Goal: Task Accomplishment & Management: Manage account settings

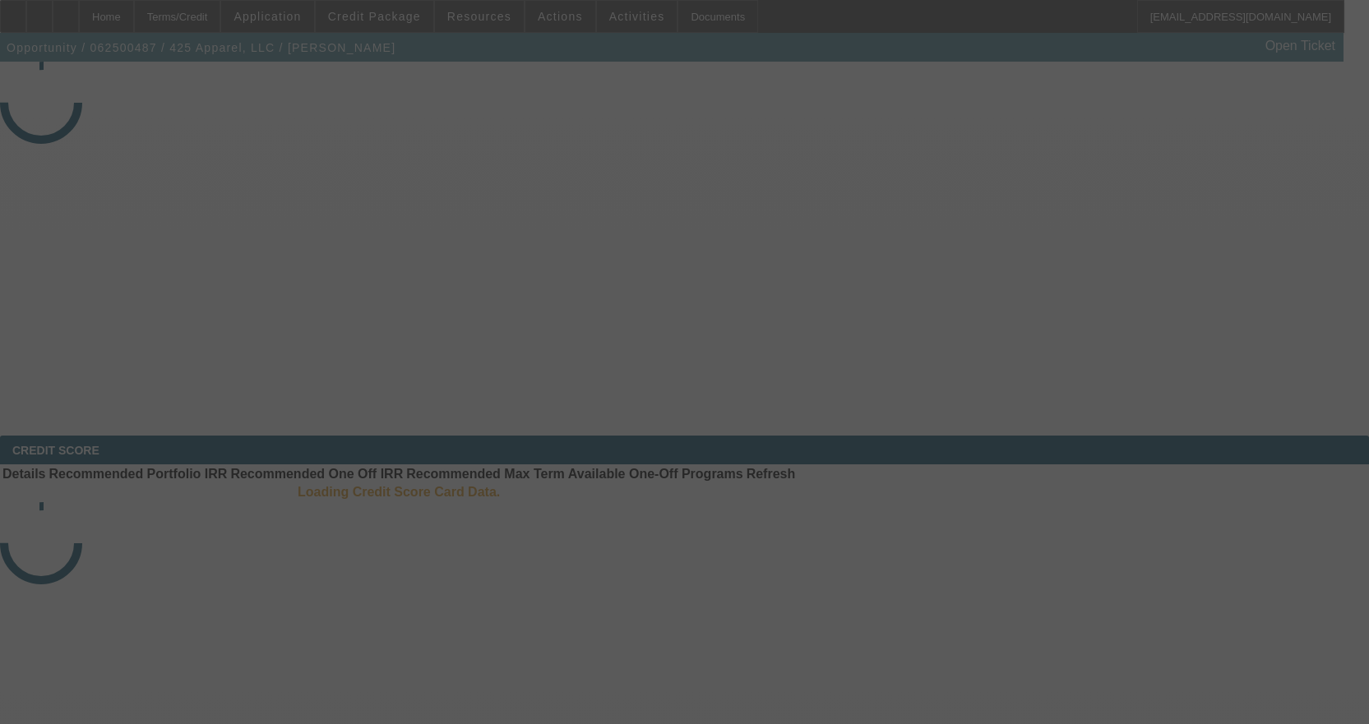
select select "4"
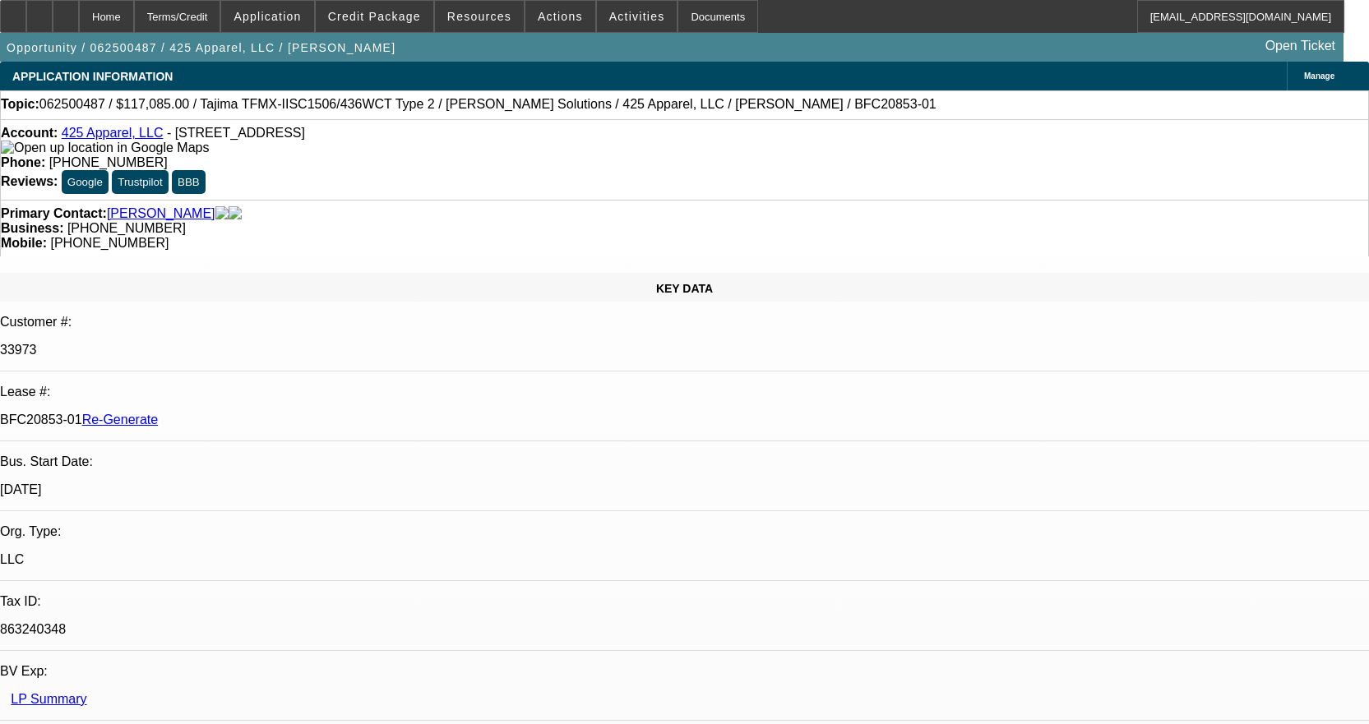
select select "0"
select select "2"
select select "0"
select select "6"
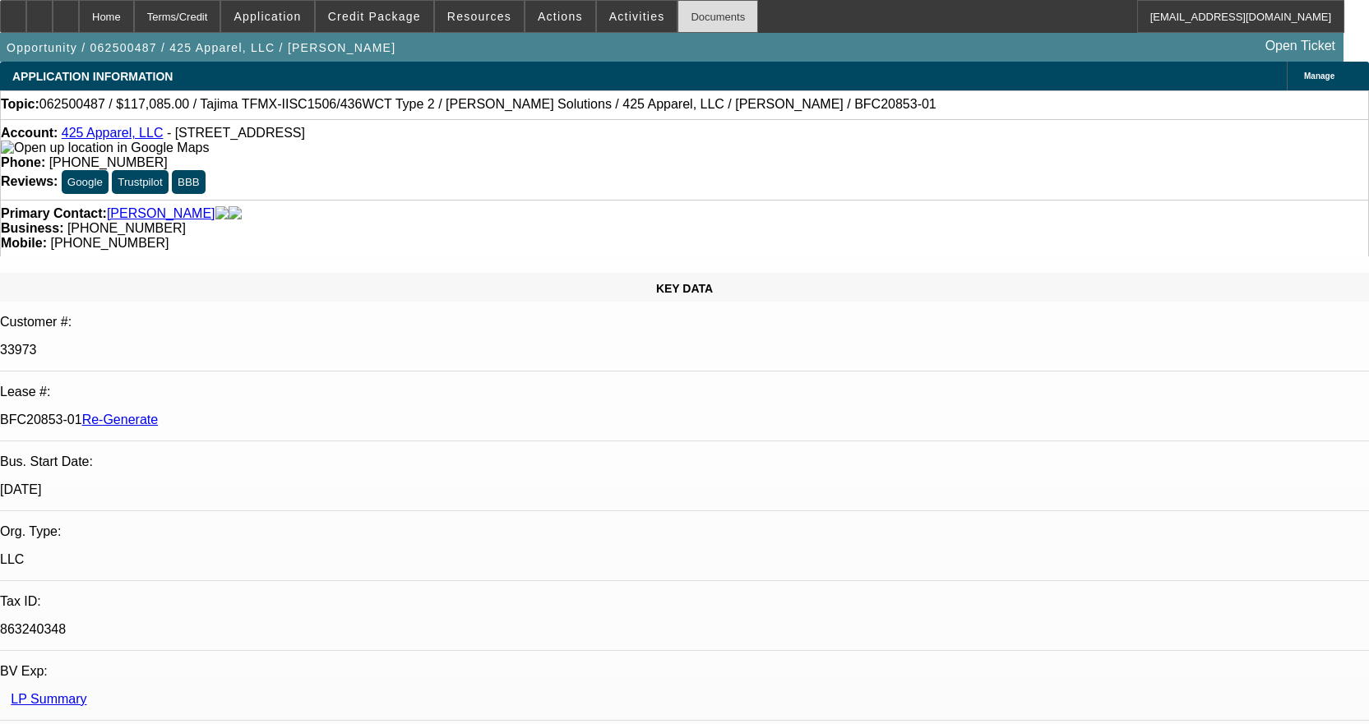
click at [691, 19] on div "Documents" at bounding box center [717, 16] width 81 height 33
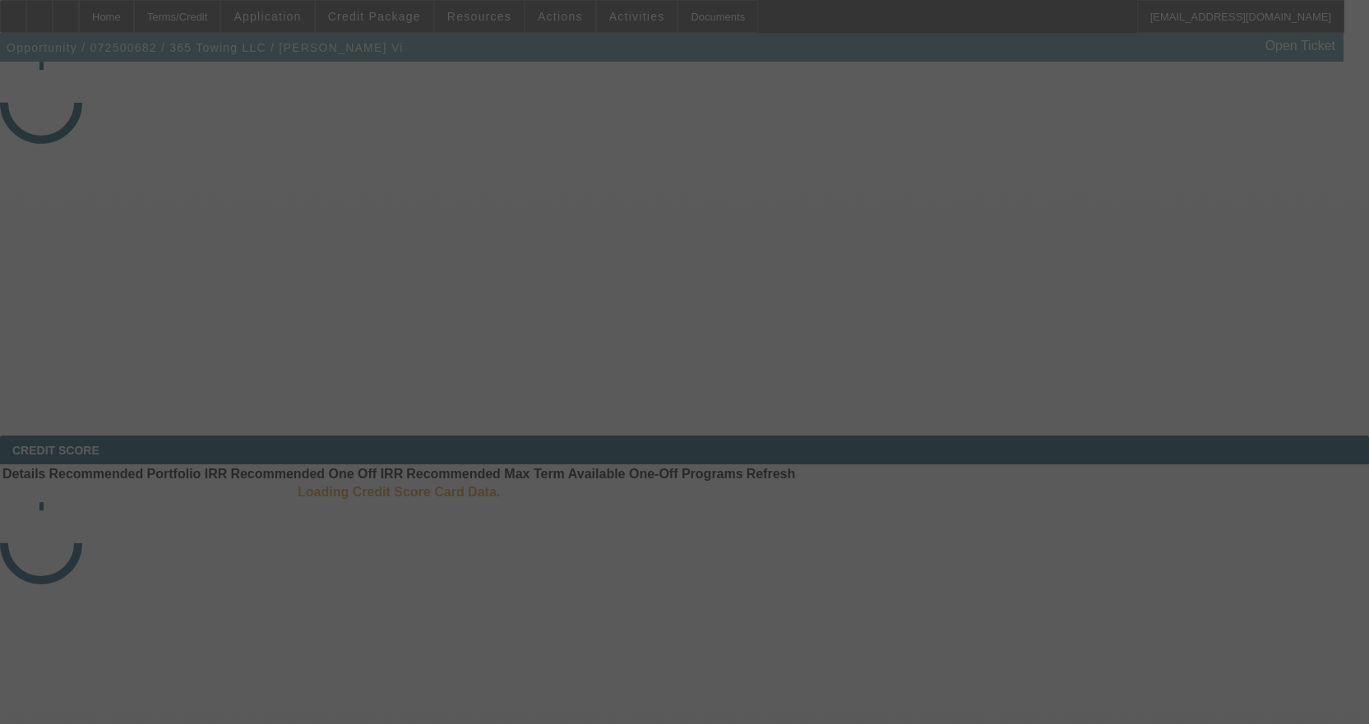
select select "3"
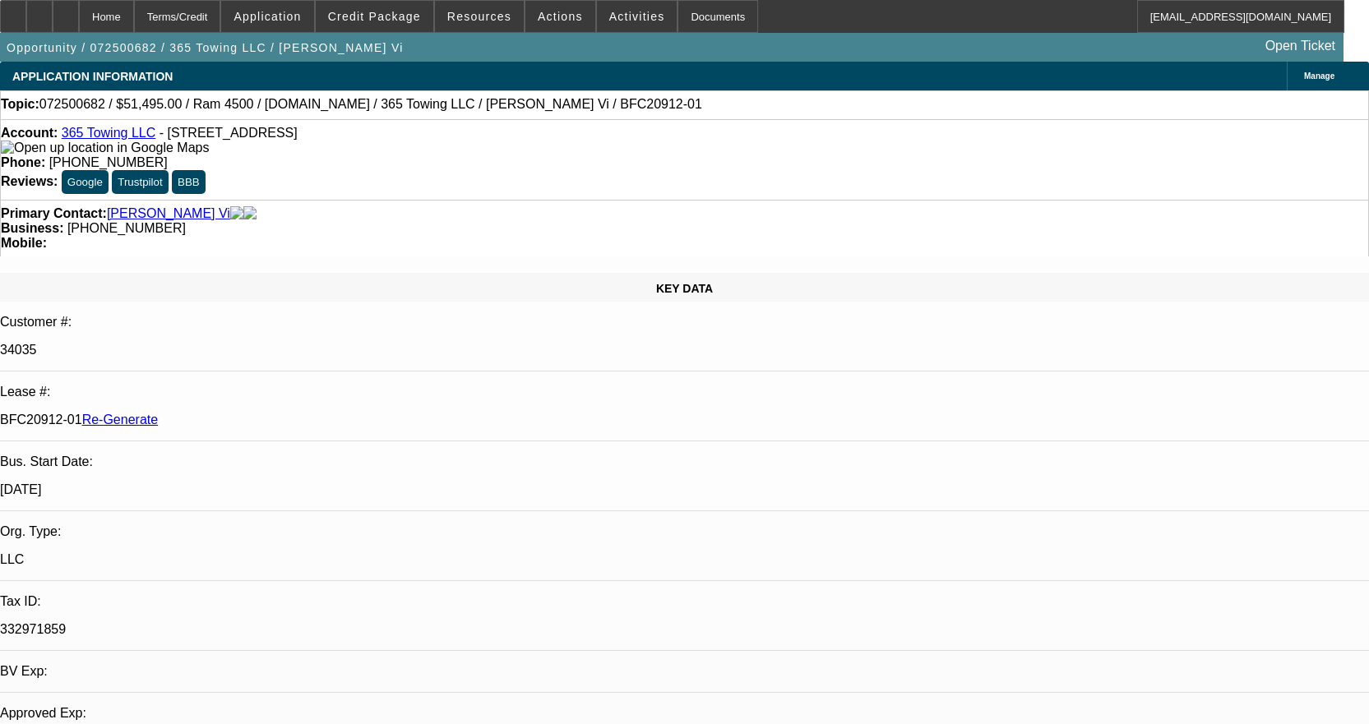
select select "0"
select select "2"
select select "0"
select select "6"
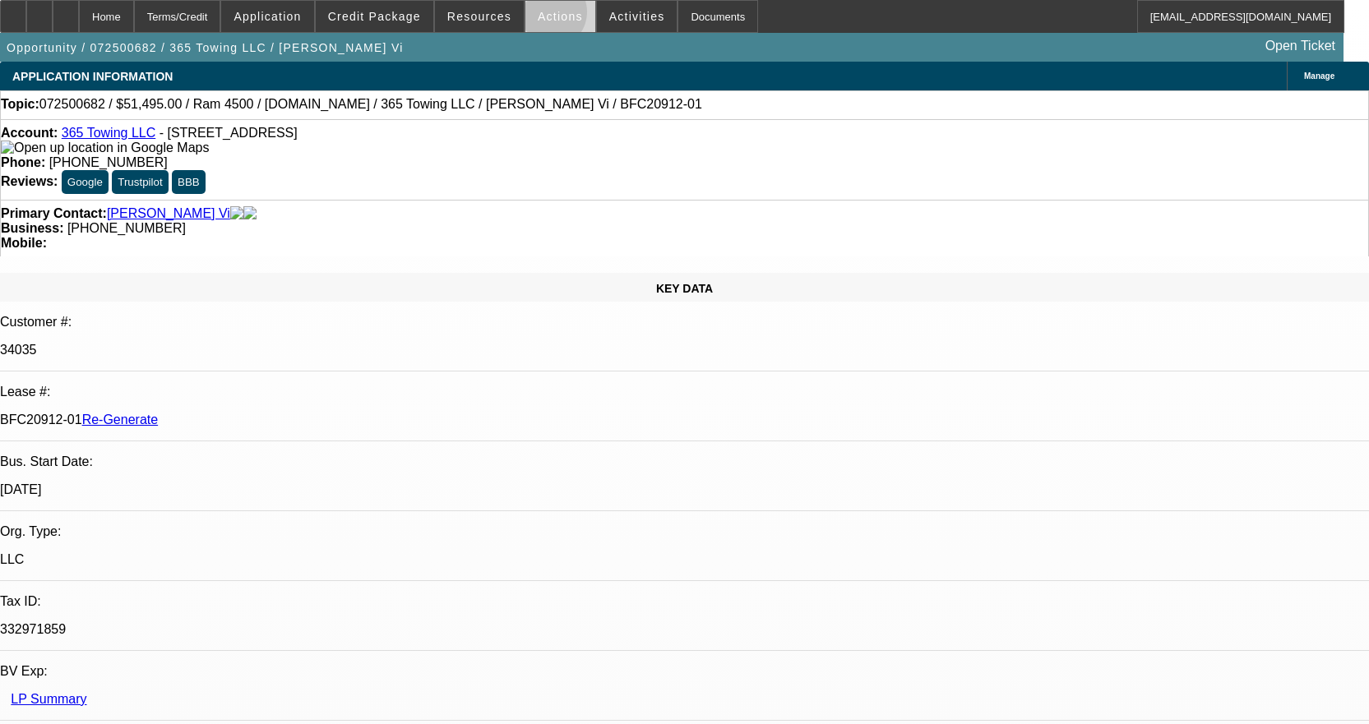
click at [542, 16] on span "Actions" at bounding box center [560, 16] width 45 height 13
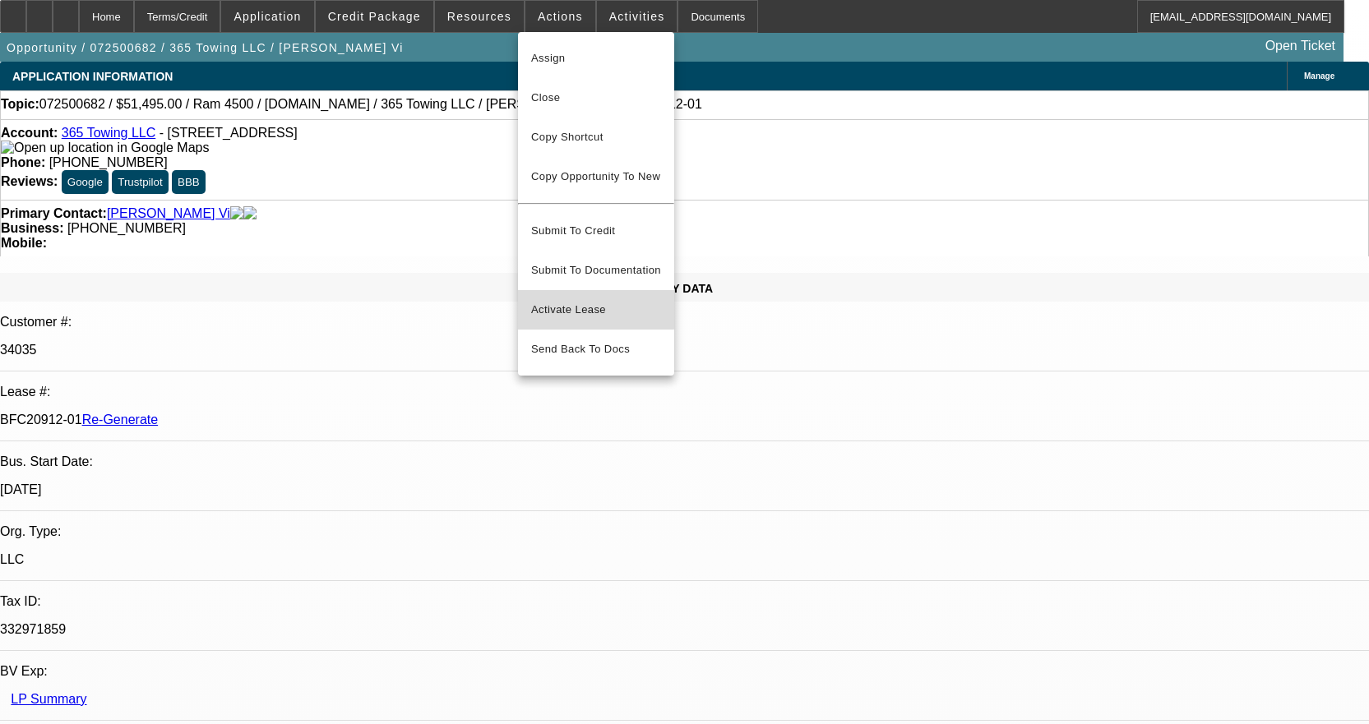
click at [575, 300] on span "Activate Lease" at bounding box center [596, 310] width 130 height 20
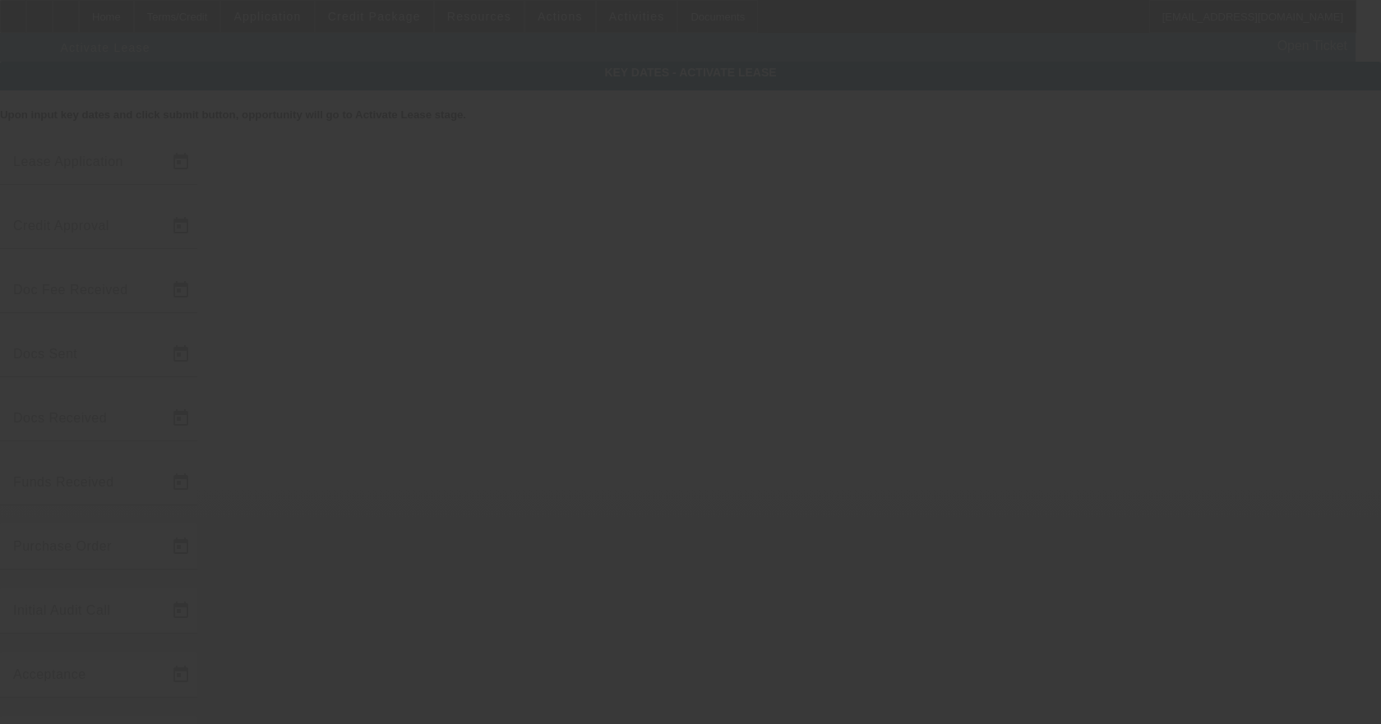
type input "[DATE]"
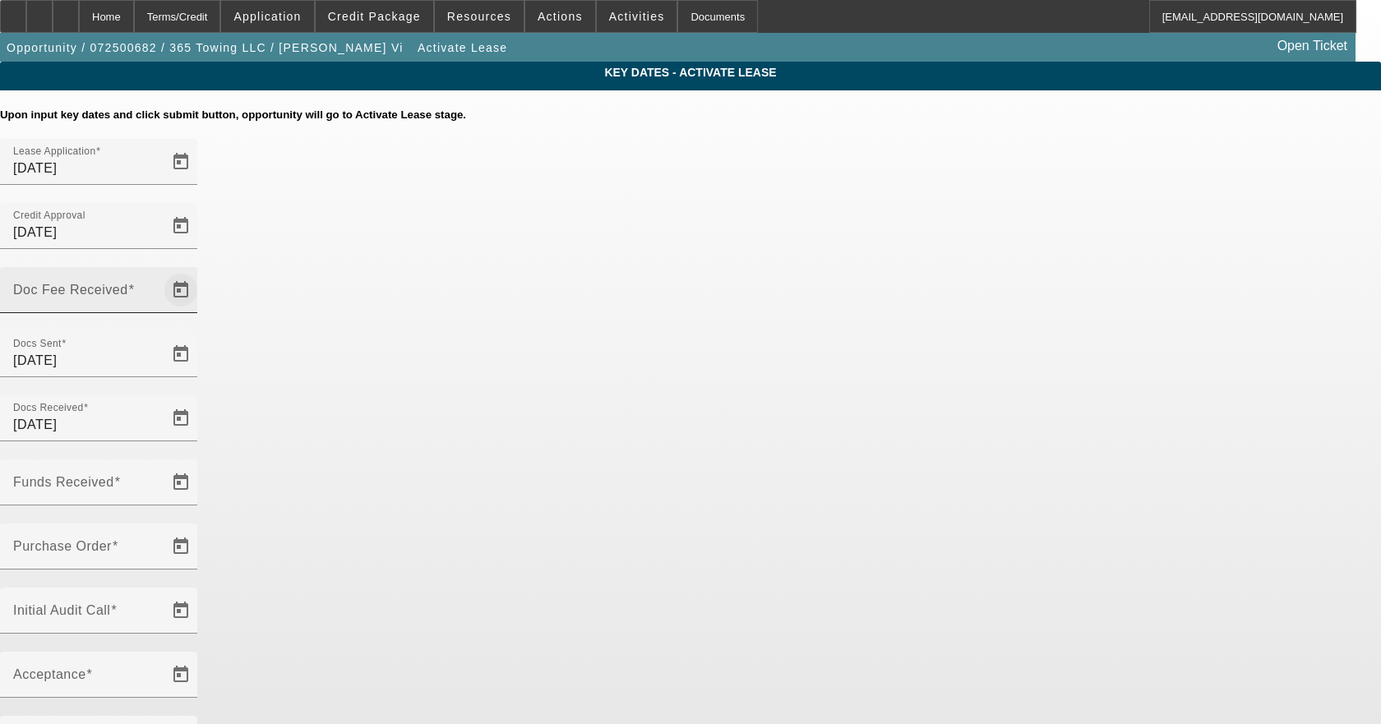
click at [201, 270] on span "Open calendar" at bounding box center [180, 289] width 39 height 39
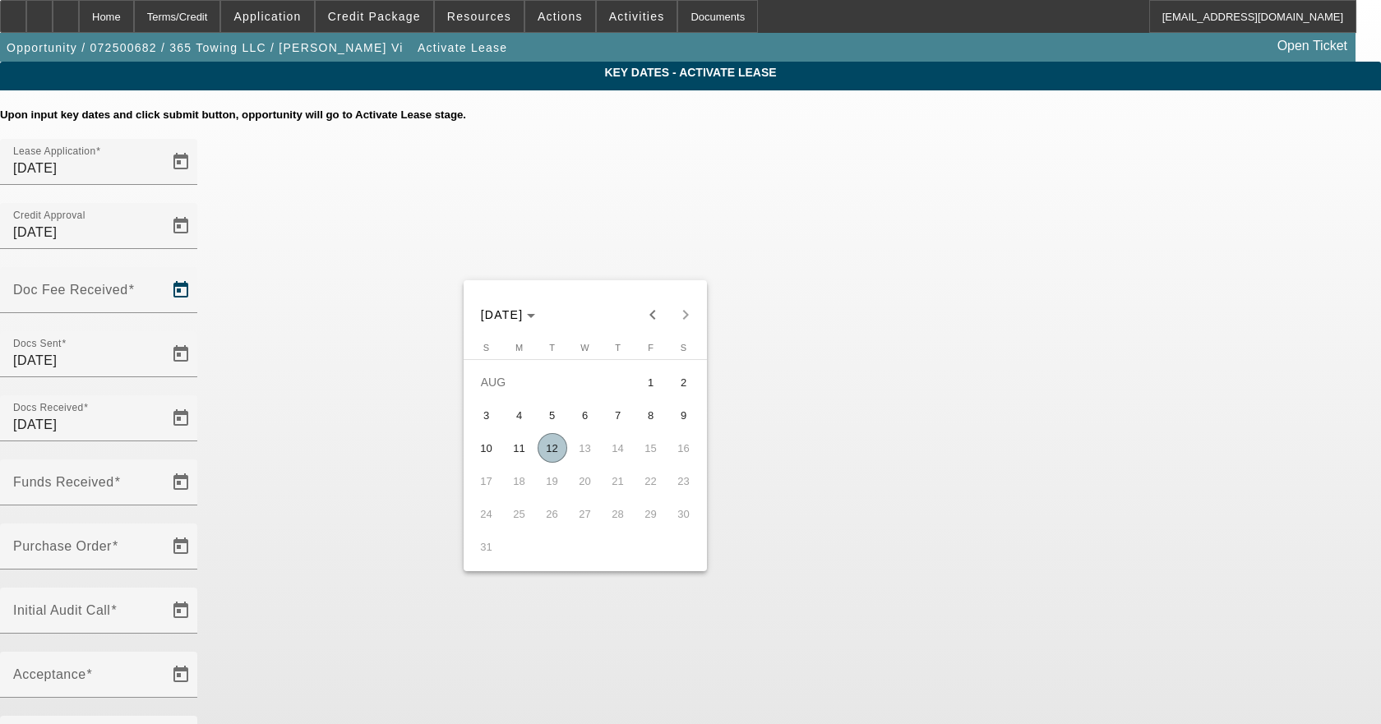
click at [552, 455] on span "12" at bounding box center [553, 448] width 30 height 30
type input "[DATE]"
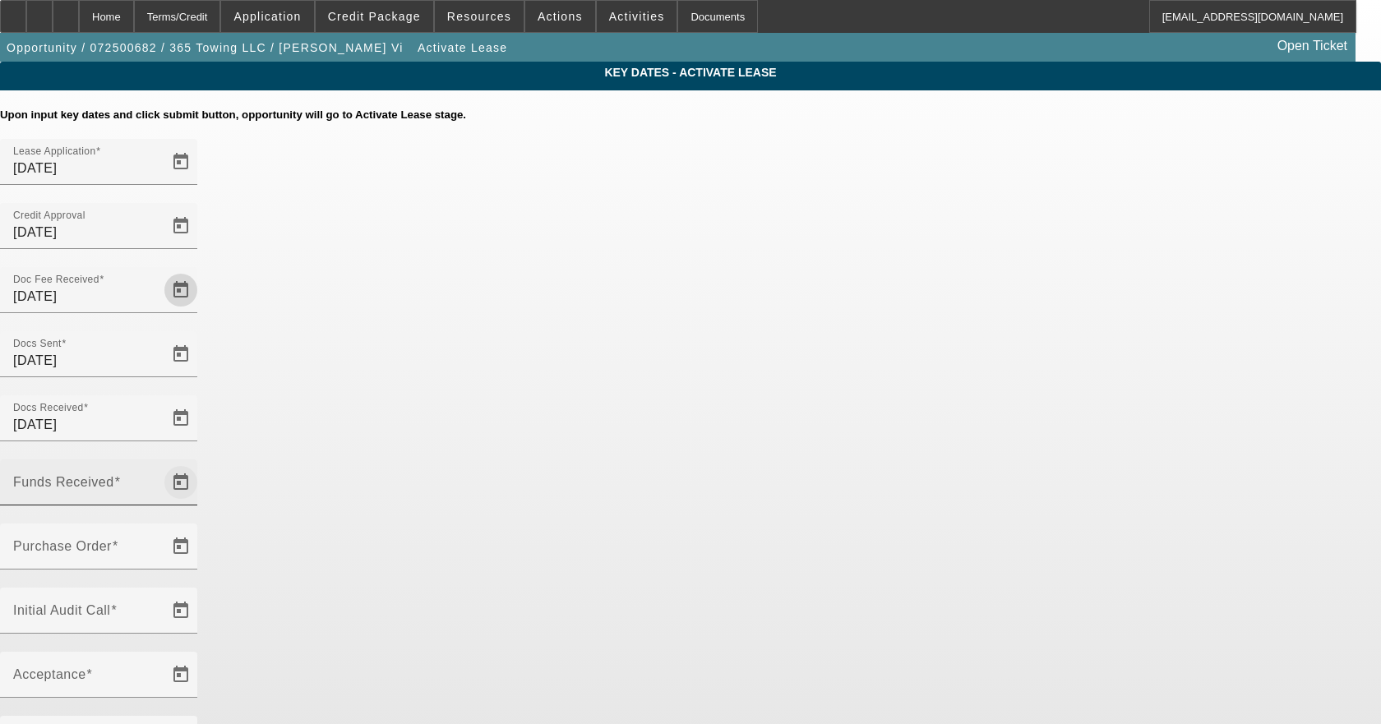
click at [201, 463] on span "Open calendar" at bounding box center [180, 482] width 39 height 39
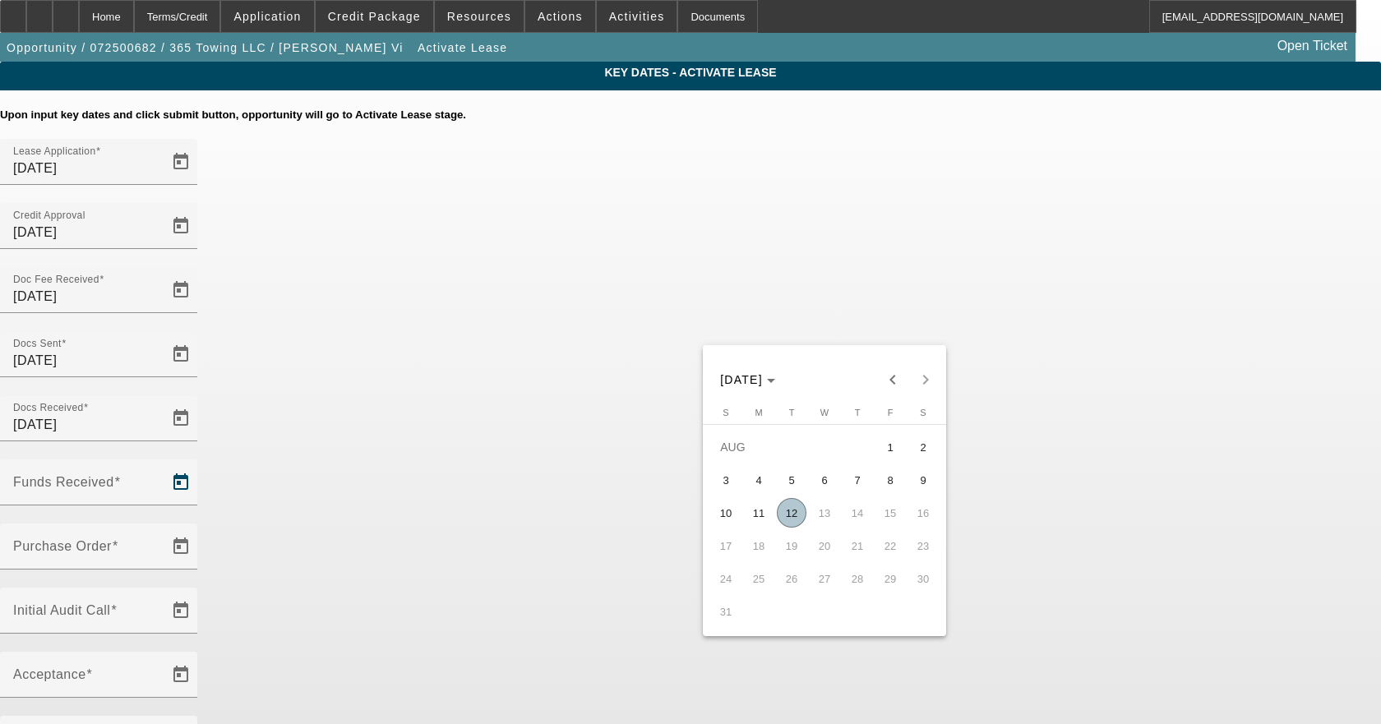
click at [793, 515] on span "12" at bounding box center [792, 513] width 30 height 30
type input "[DATE]"
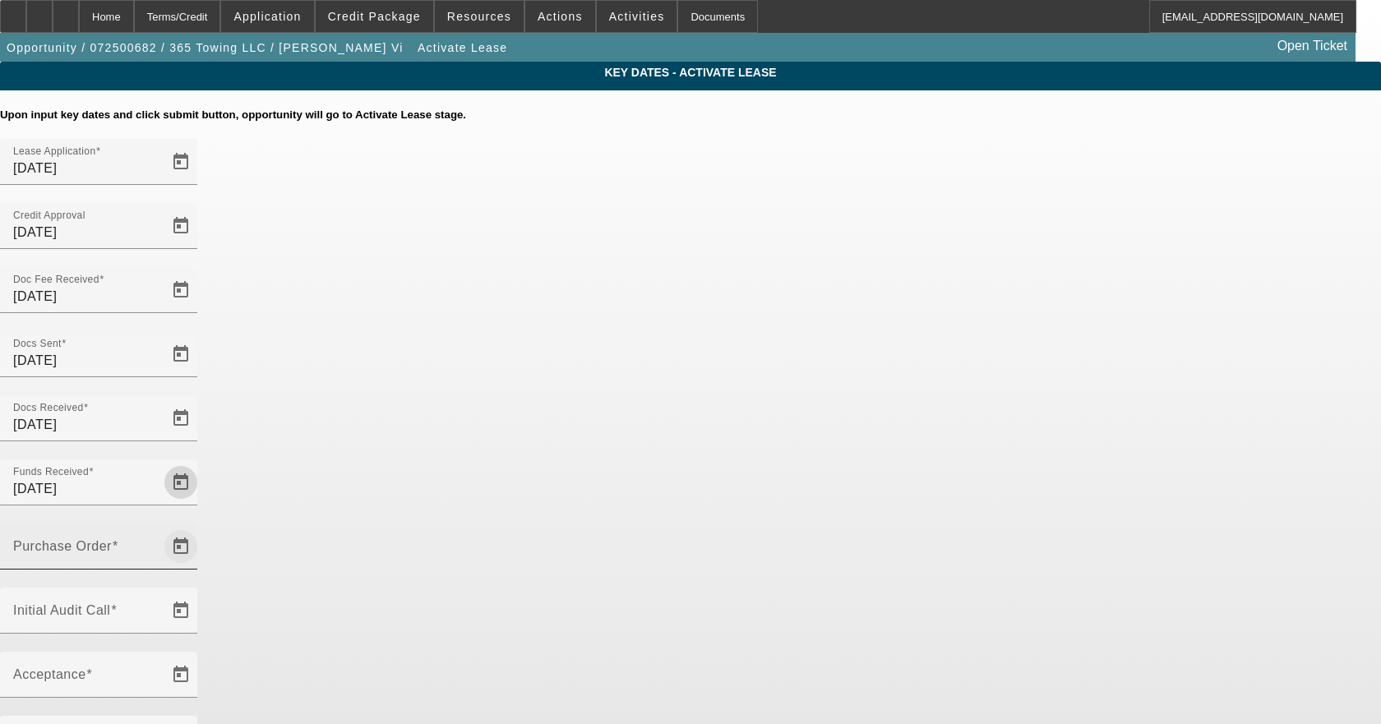
click at [201, 527] on span "Open calendar" at bounding box center [180, 546] width 39 height 39
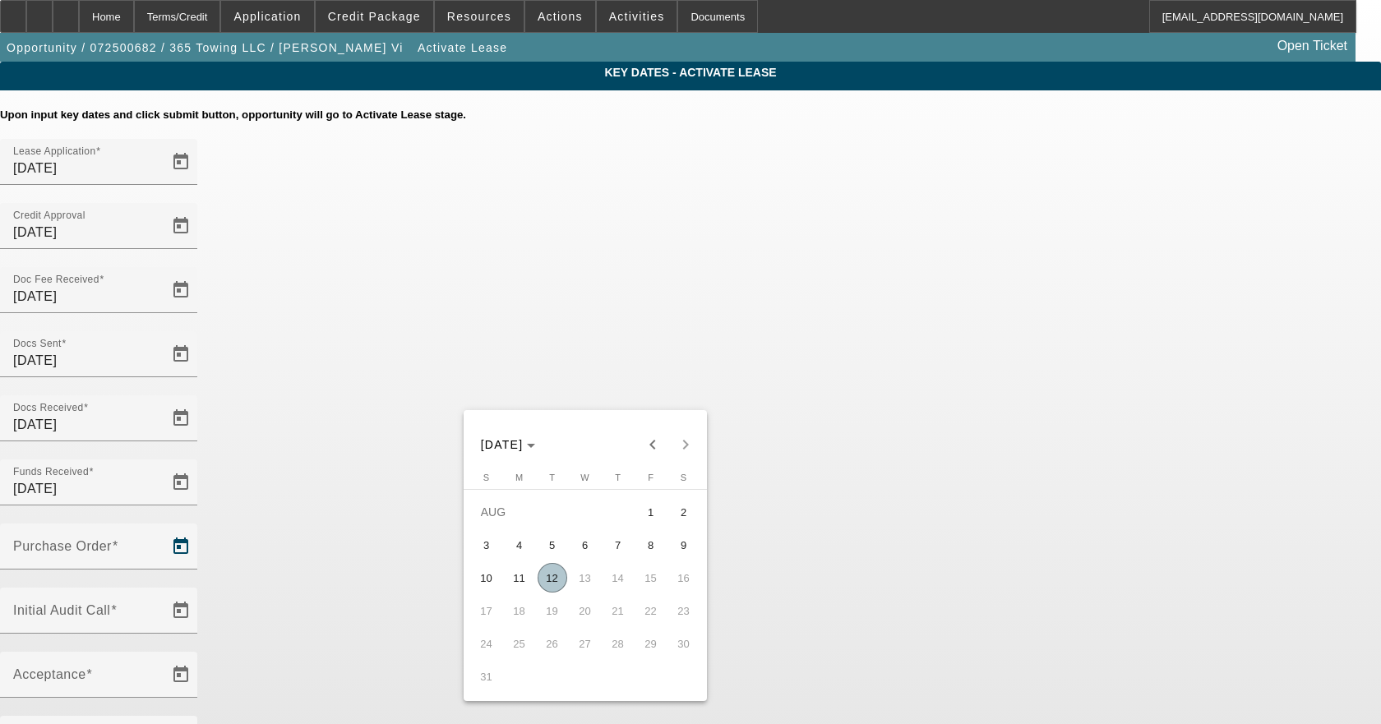
click at [554, 583] on span "12" at bounding box center [553, 578] width 30 height 30
type input "[DATE]"
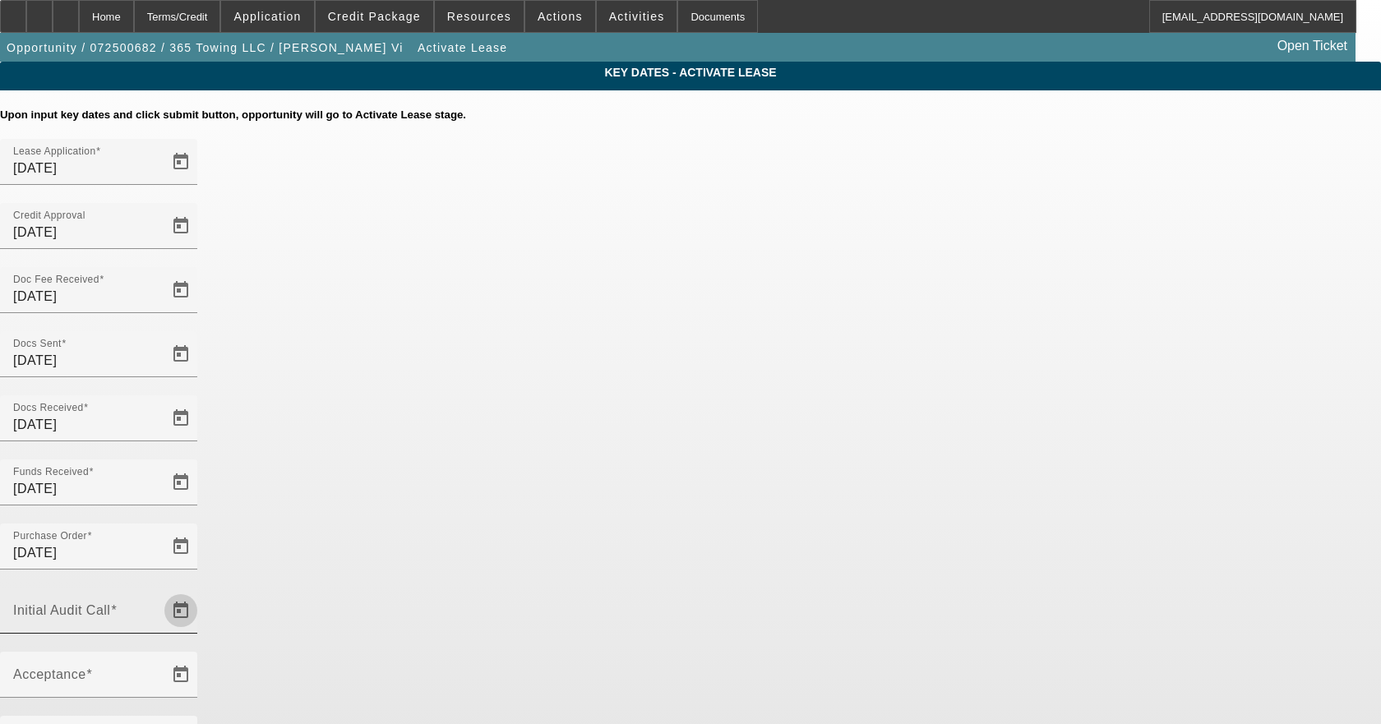
click at [201, 591] on span "Open calendar" at bounding box center [180, 610] width 39 height 39
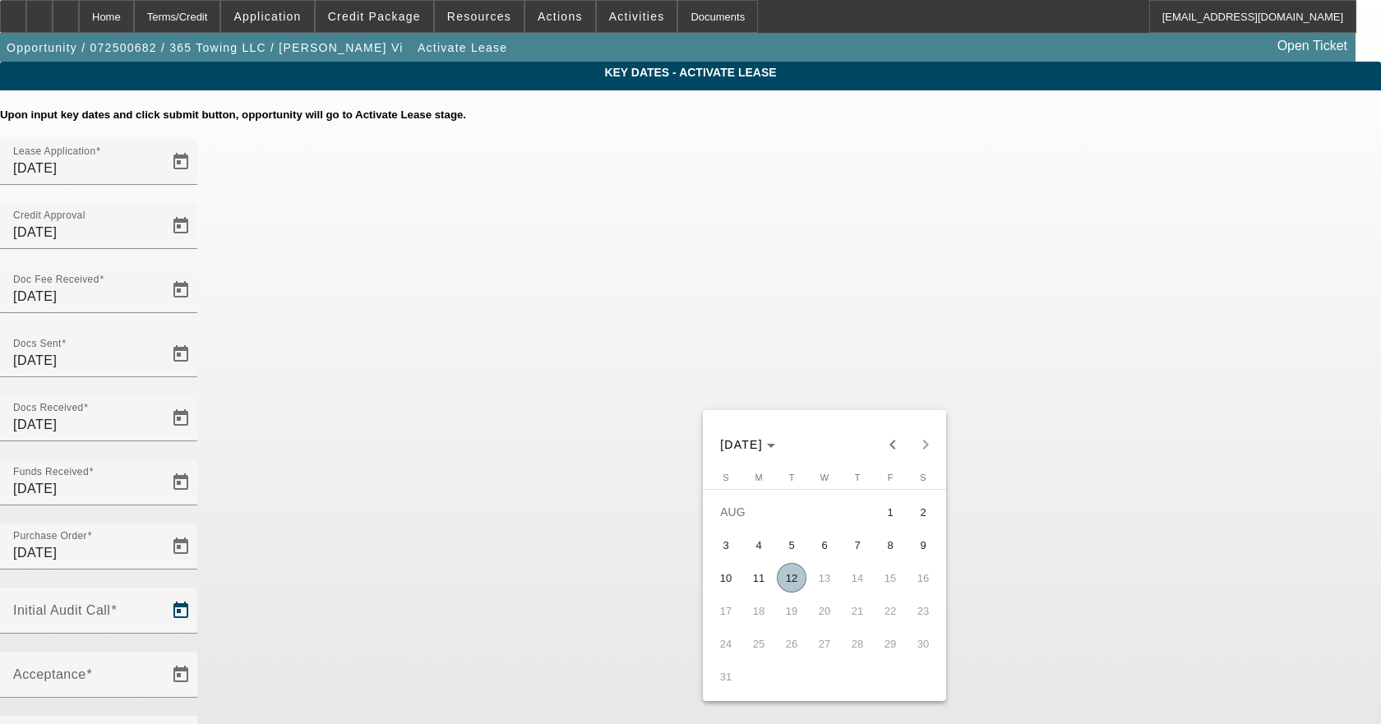
click at [781, 573] on span "12" at bounding box center [792, 578] width 30 height 30
type input "[DATE]"
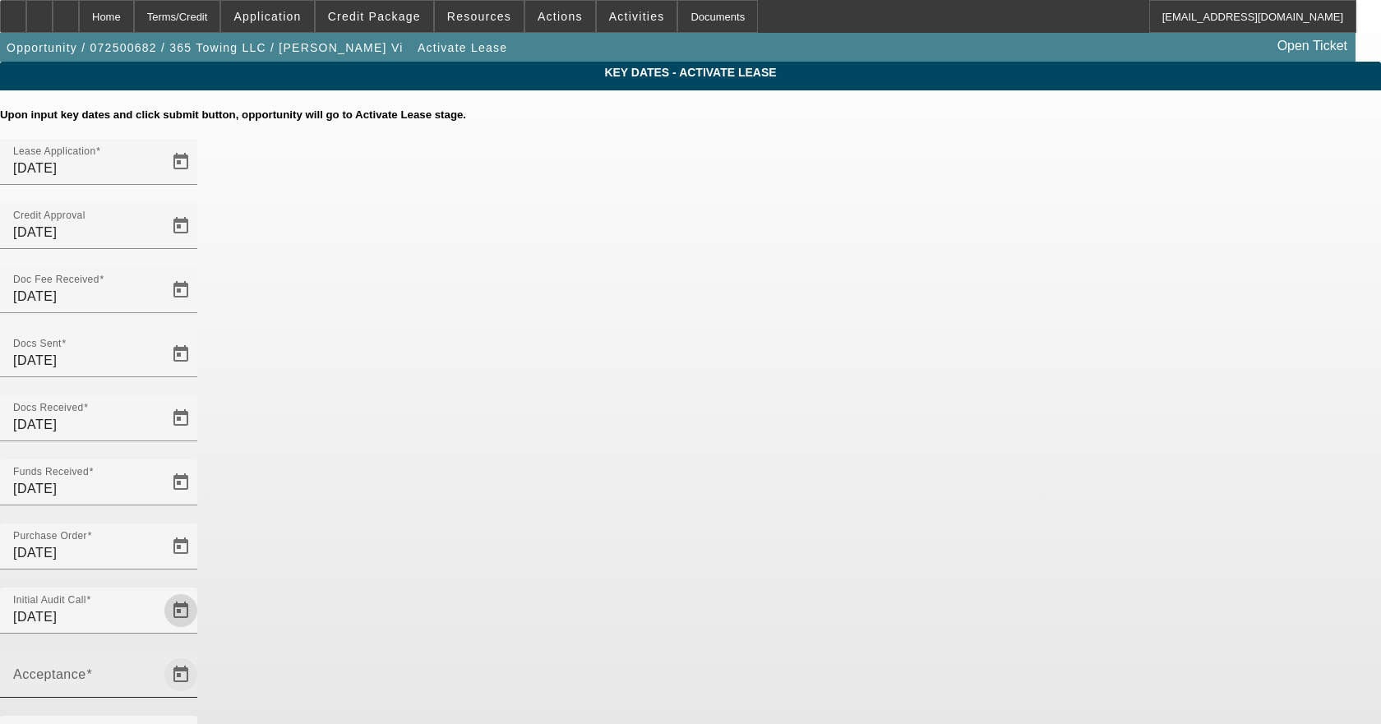
click at [201, 655] on span "Open calendar" at bounding box center [180, 674] width 39 height 39
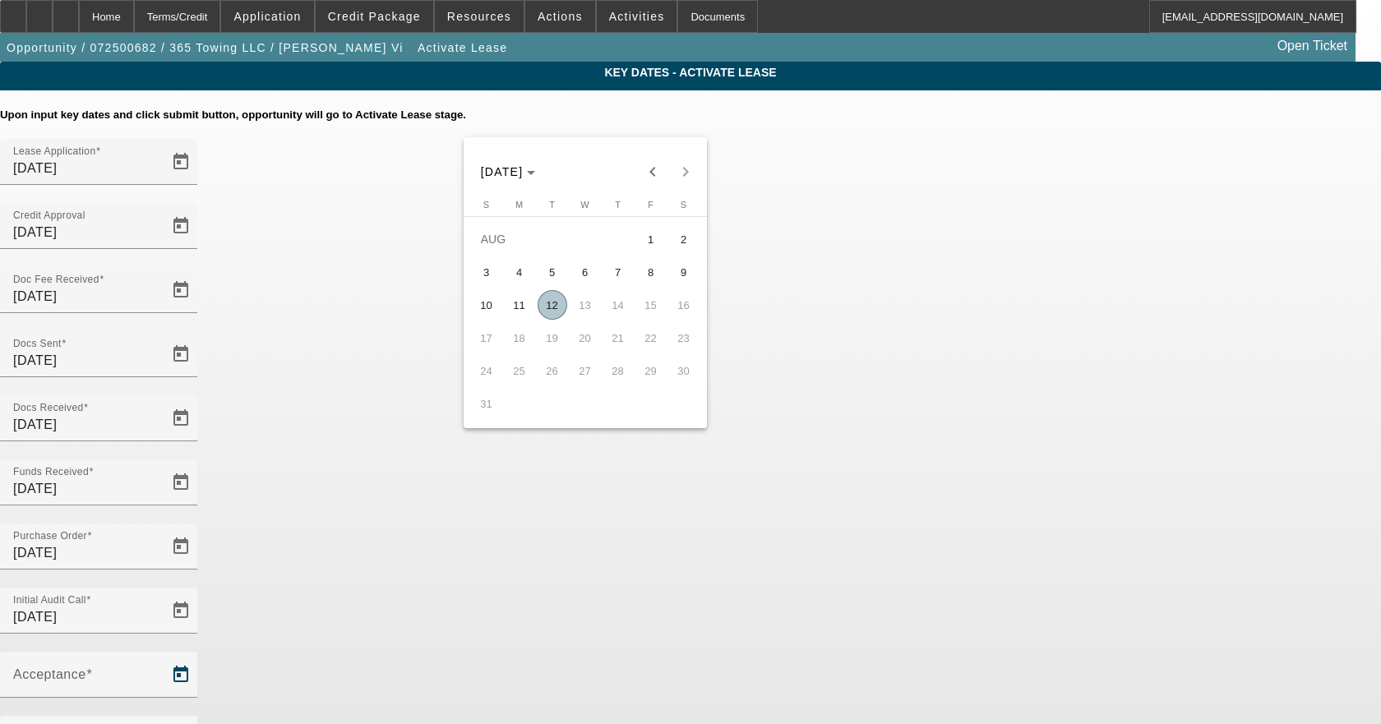
click at [545, 312] on span "12" at bounding box center [553, 305] width 30 height 30
type input "[DATE]"
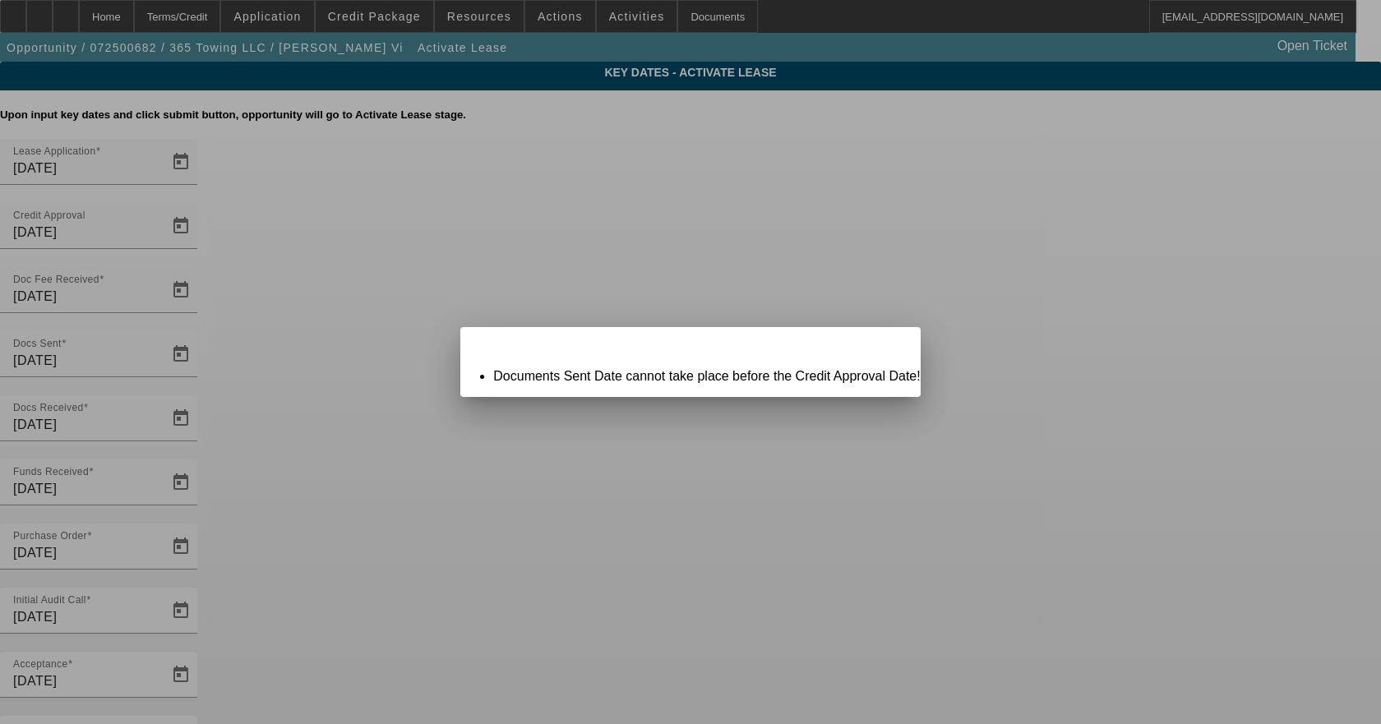
click at [888, 346] on span "Close" at bounding box center [899, 341] width 22 height 9
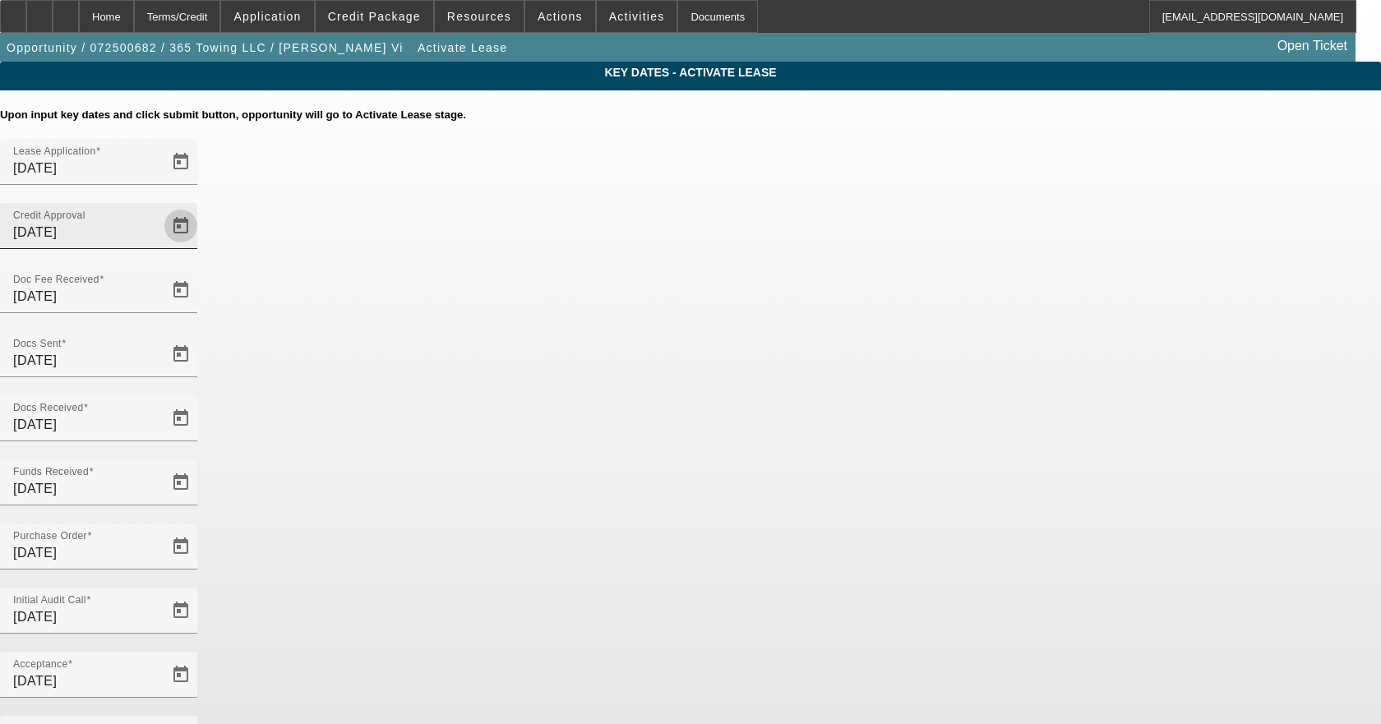
click at [201, 206] on span "Open calendar" at bounding box center [180, 225] width 39 height 39
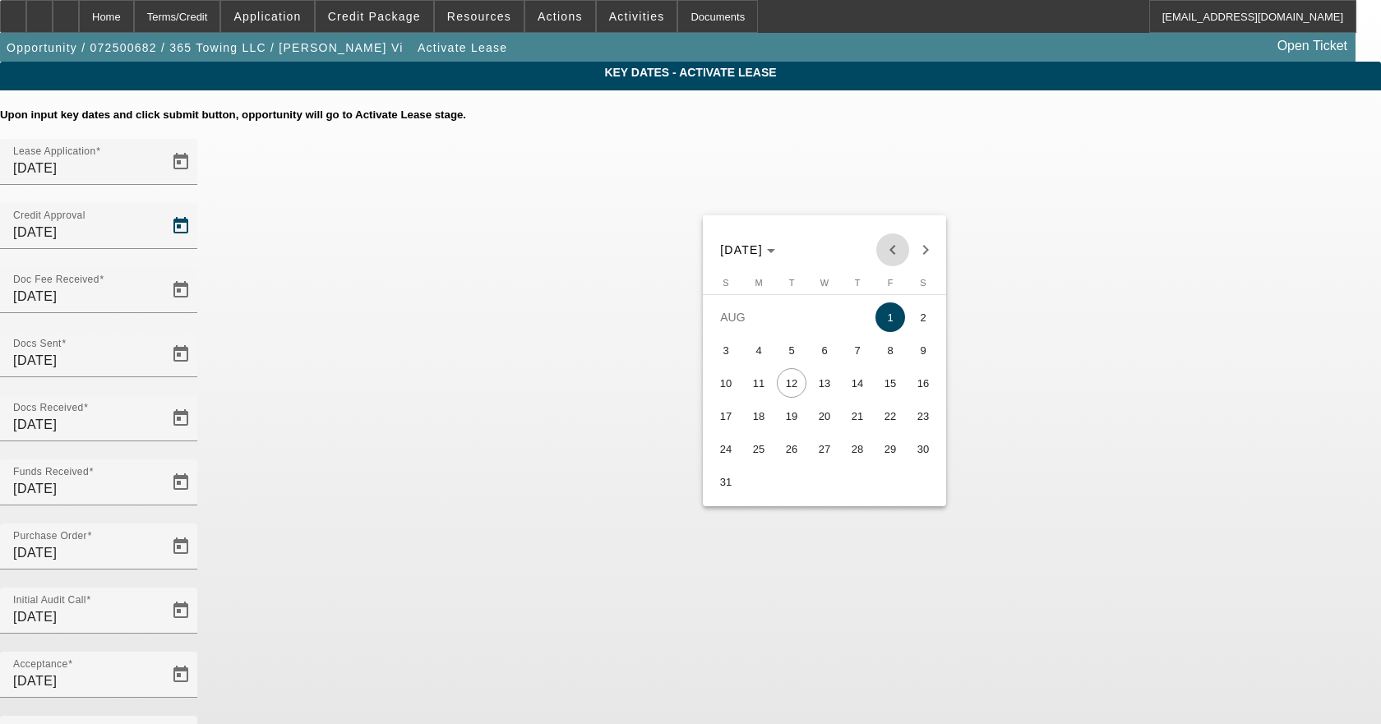
click at [893, 238] on span "Previous month" at bounding box center [892, 249] width 33 height 33
click at [852, 488] on span "31" at bounding box center [857, 482] width 30 height 30
type input "[DATE]"
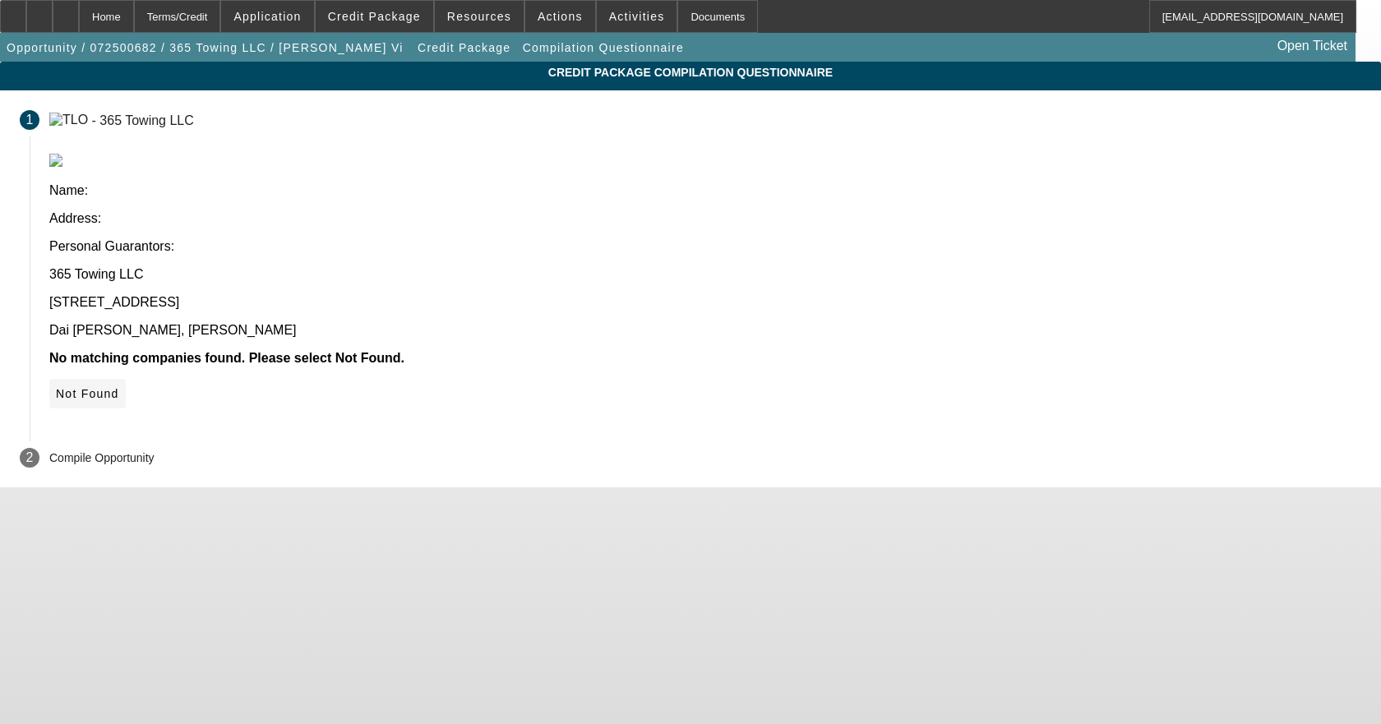
click at [119, 387] on span "Not Found" at bounding box center [87, 393] width 63 height 13
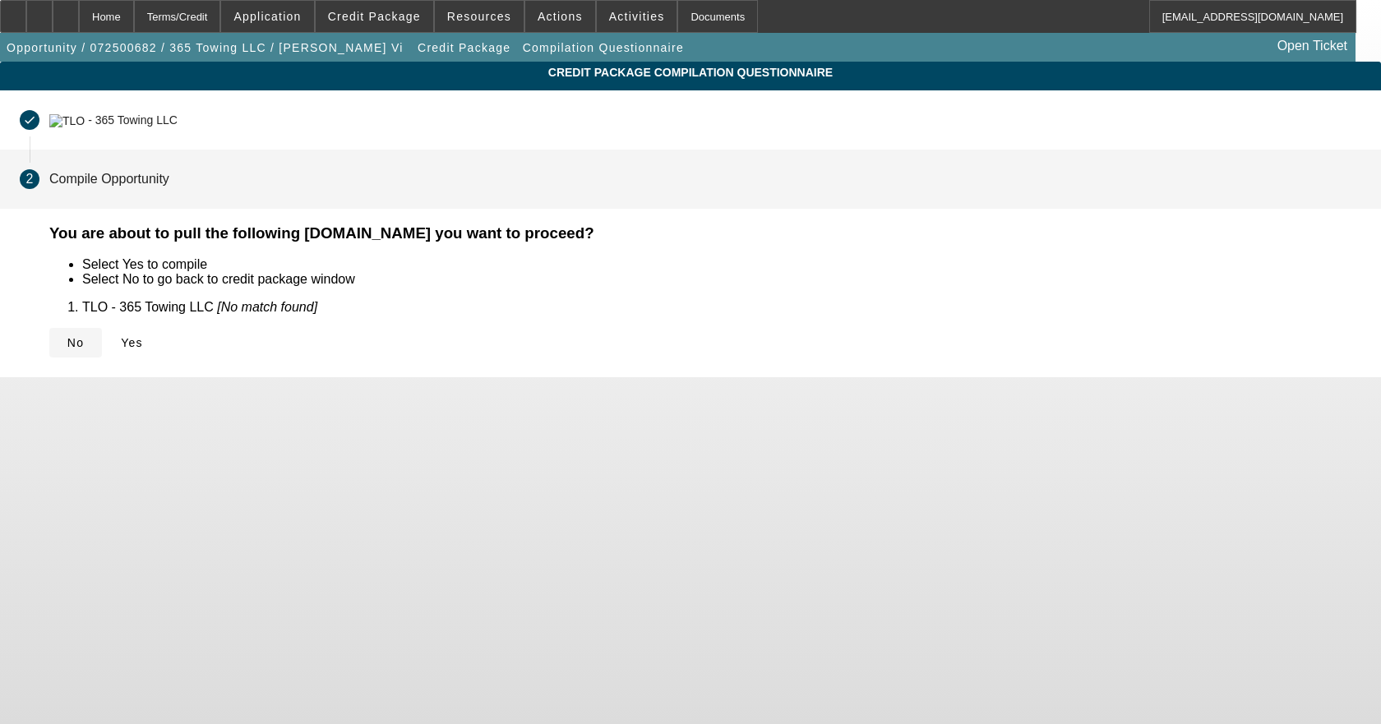
click at [102, 329] on span at bounding box center [75, 342] width 53 height 39
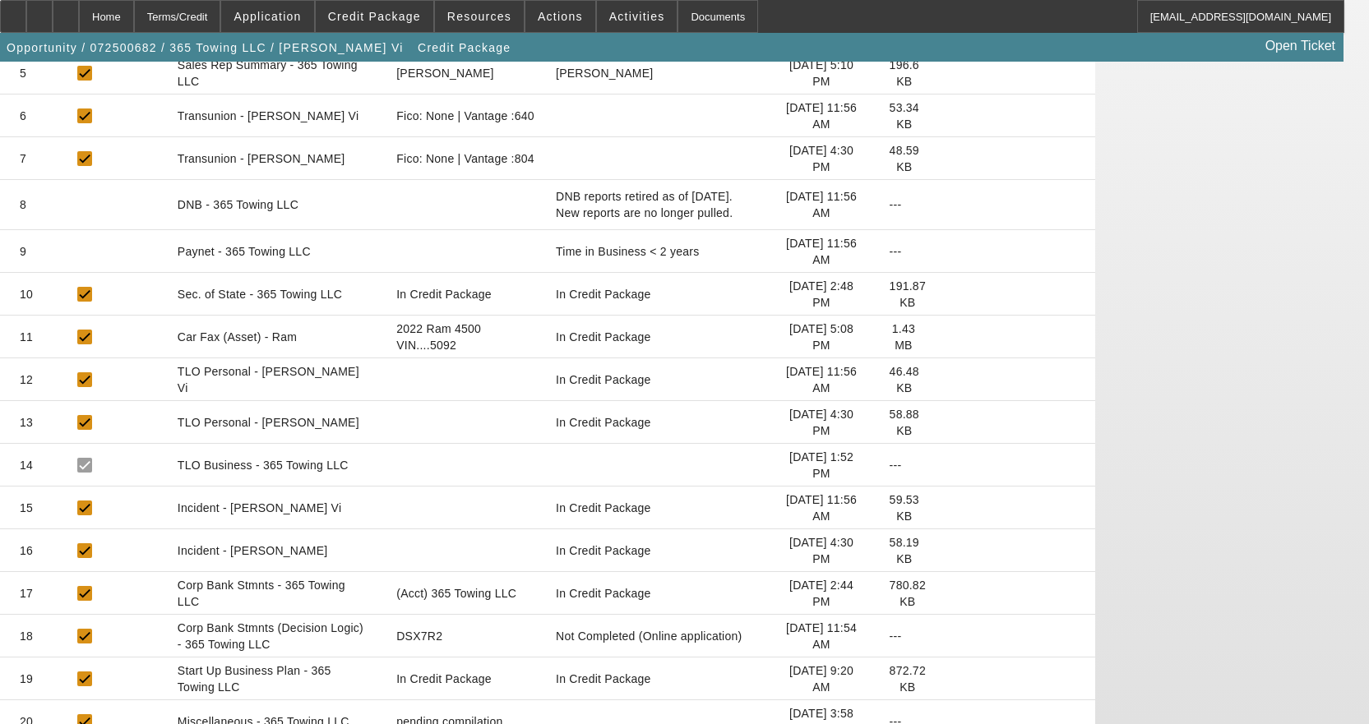
scroll to position [607, 0]
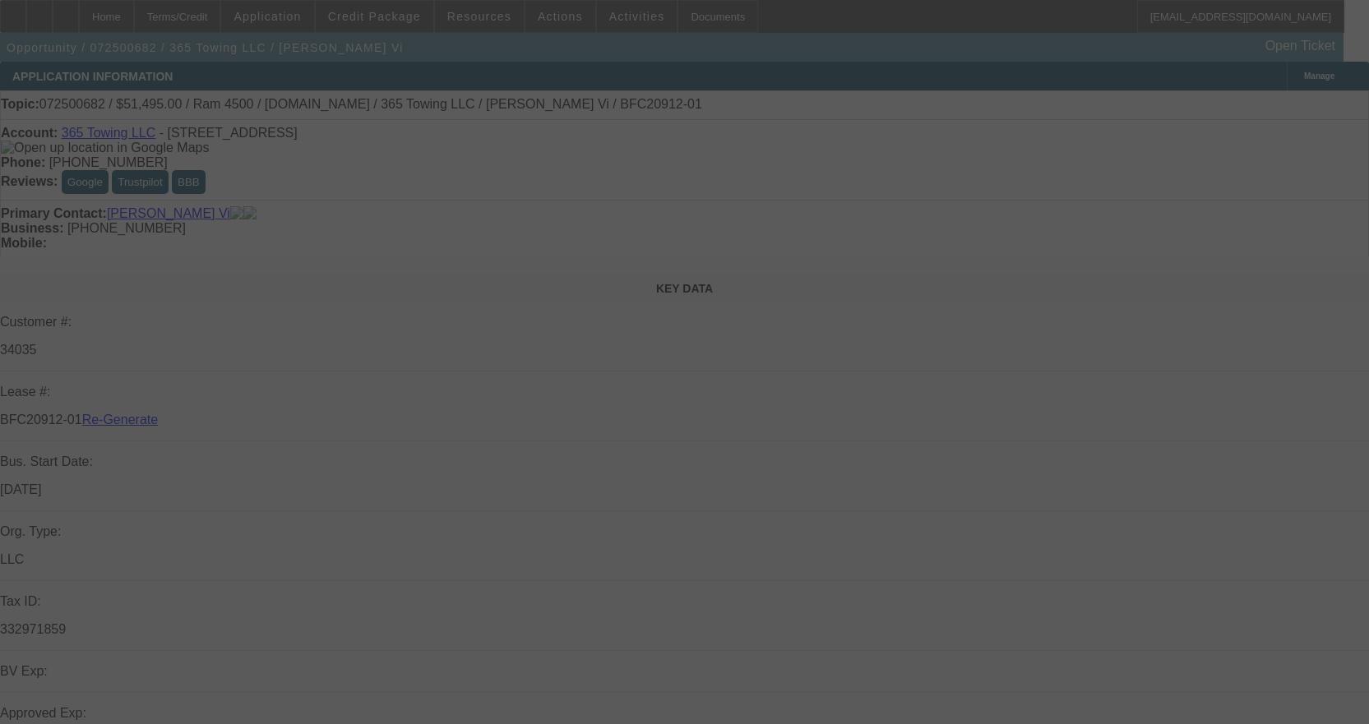
select select "4"
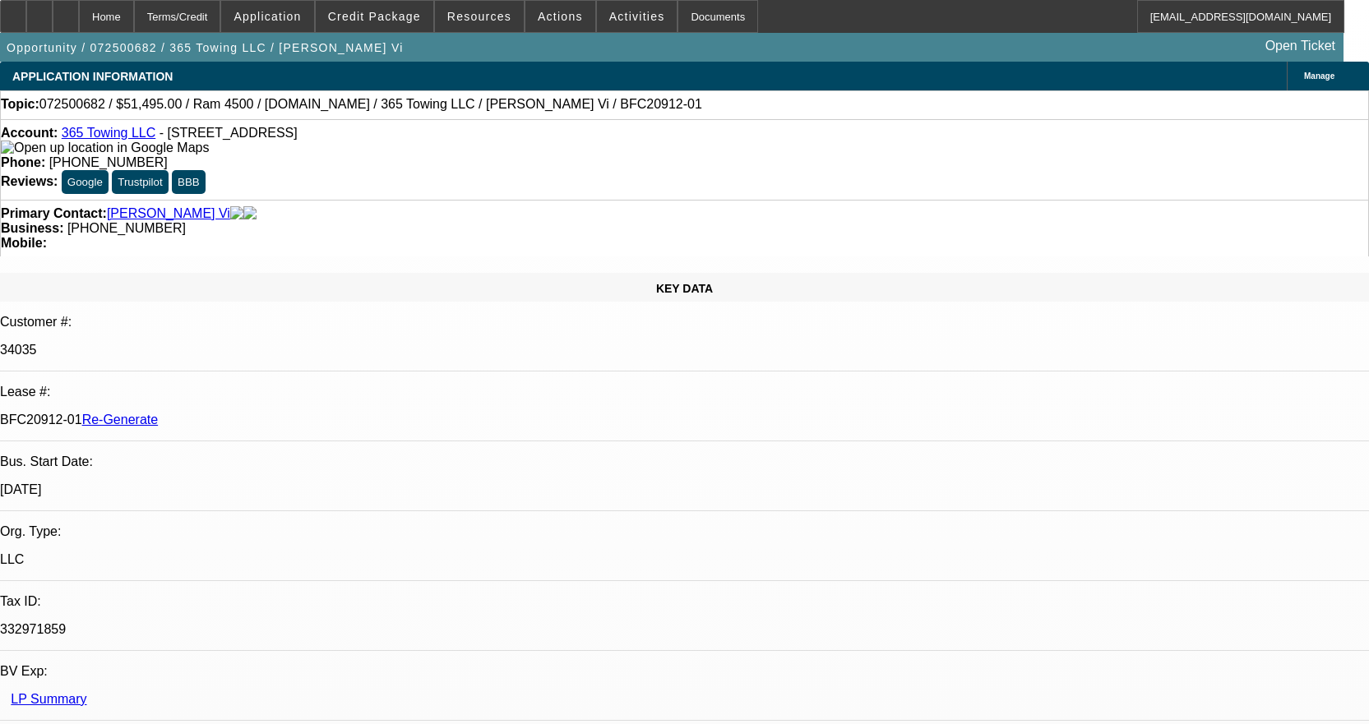
select select "0"
select select "2"
select select "0"
select select "6"
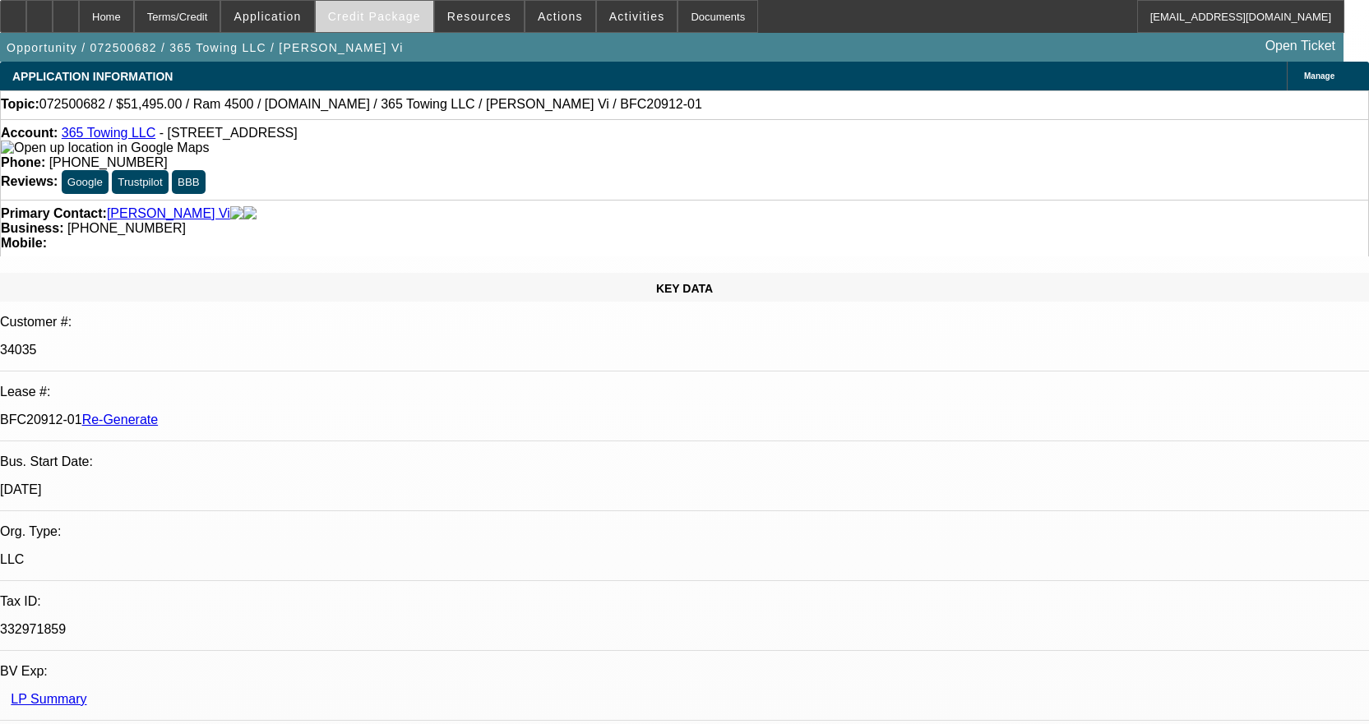
click at [392, 11] on span "Credit Package" at bounding box center [374, 16] width 93 height 13
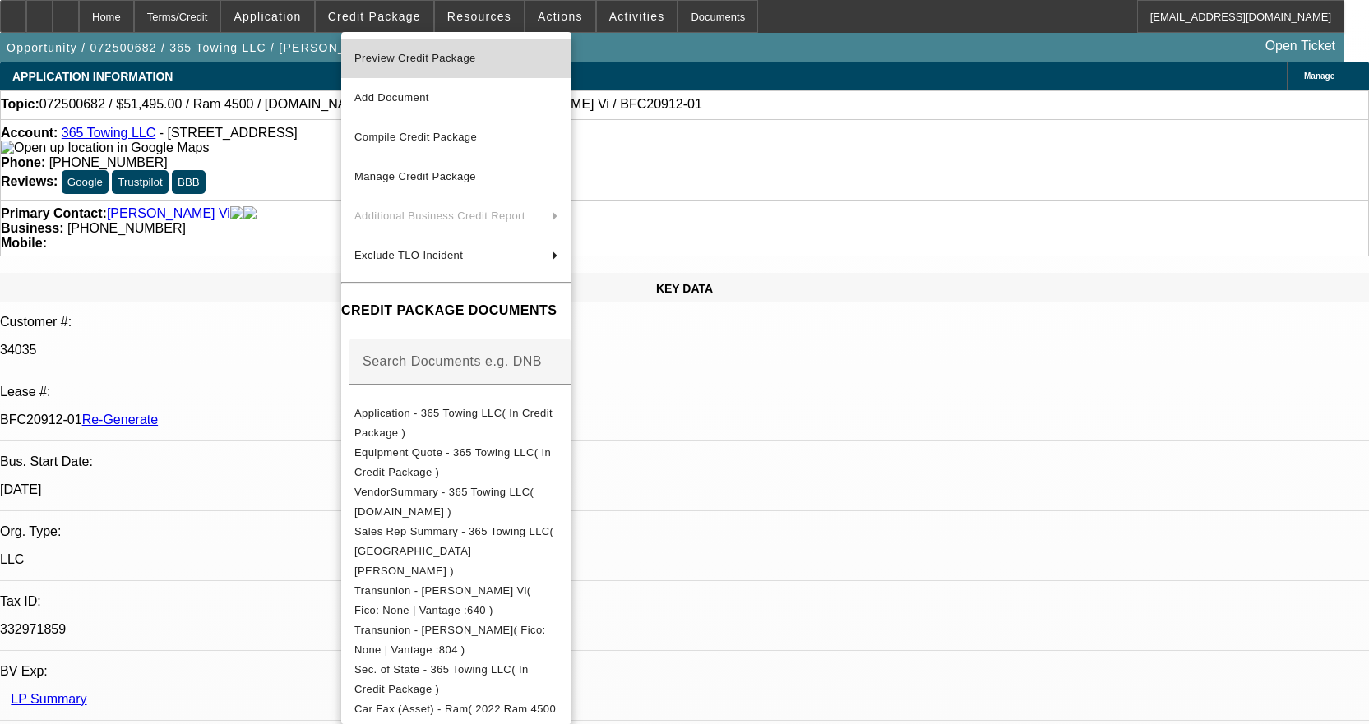
click at [433, 59] on span "Preview Credit Package" at bounding box center [415, 58] width 122 height 12
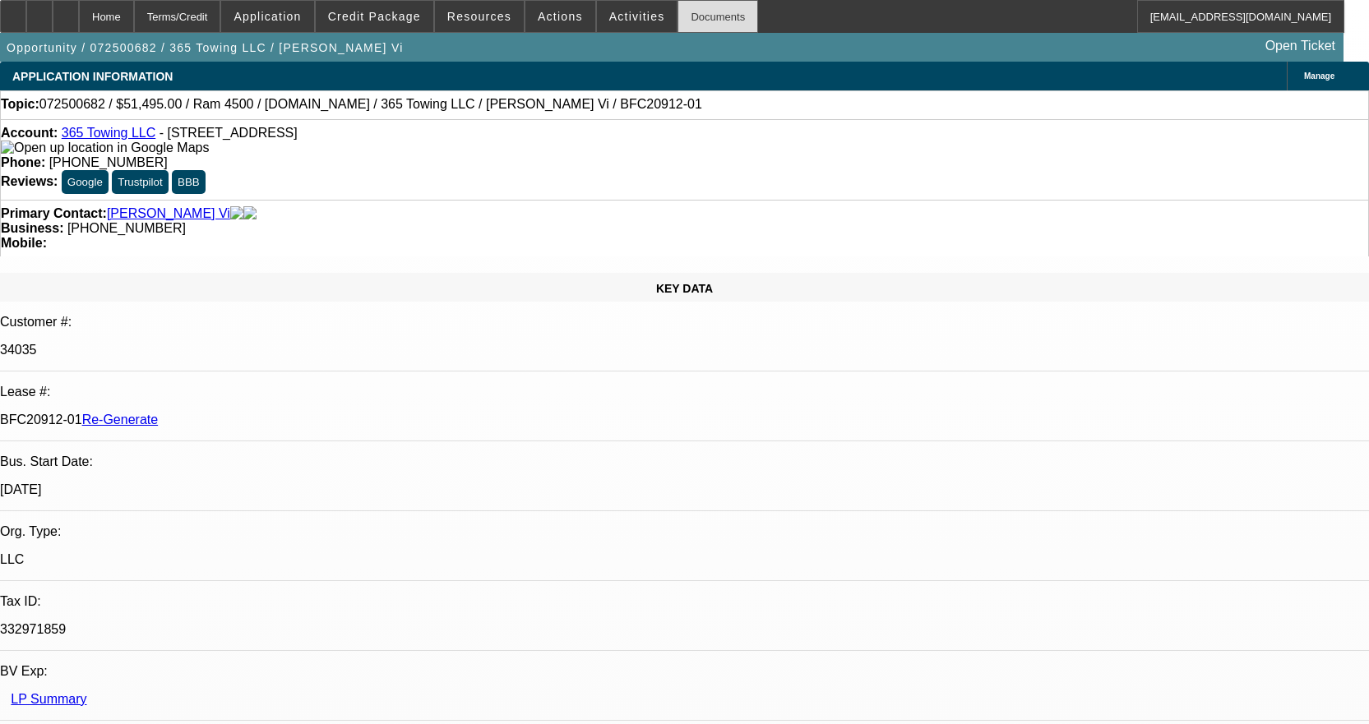
click at [677, 5] on div "Documents" at bounding box center [717, 16] width 81 height 33
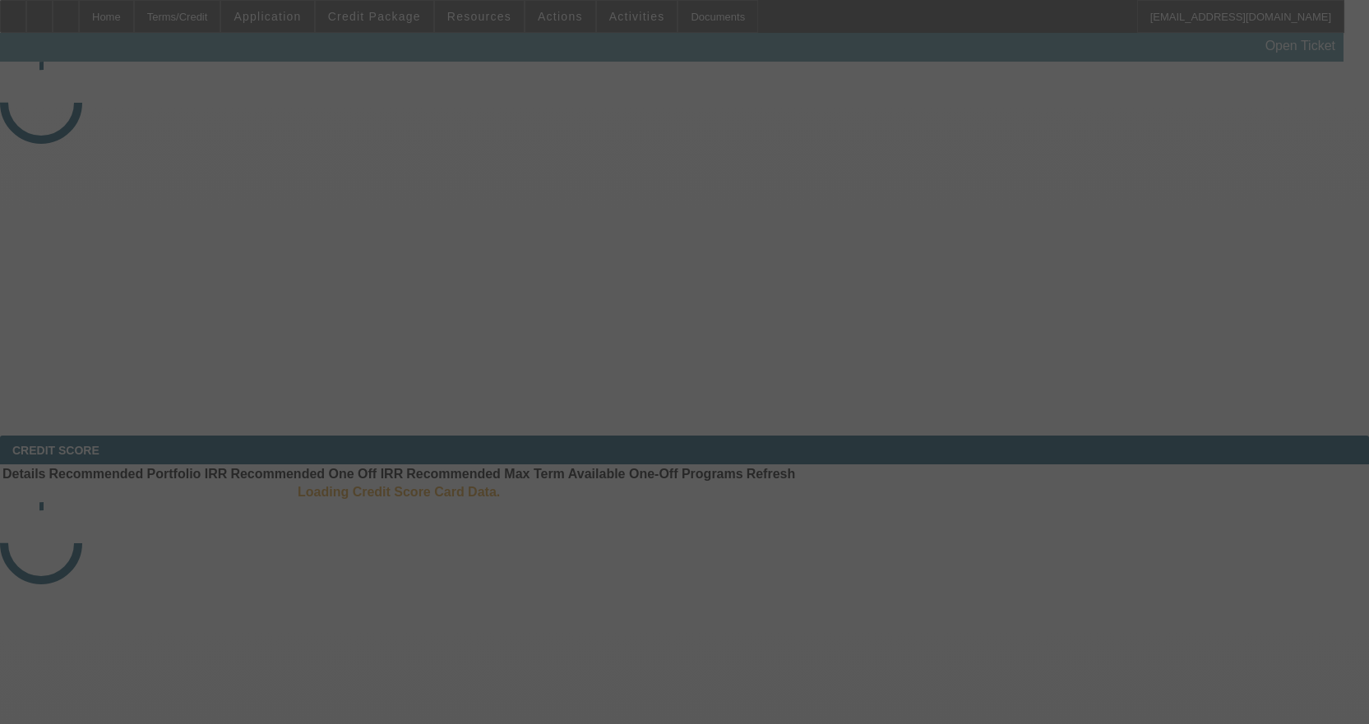
select select "4"
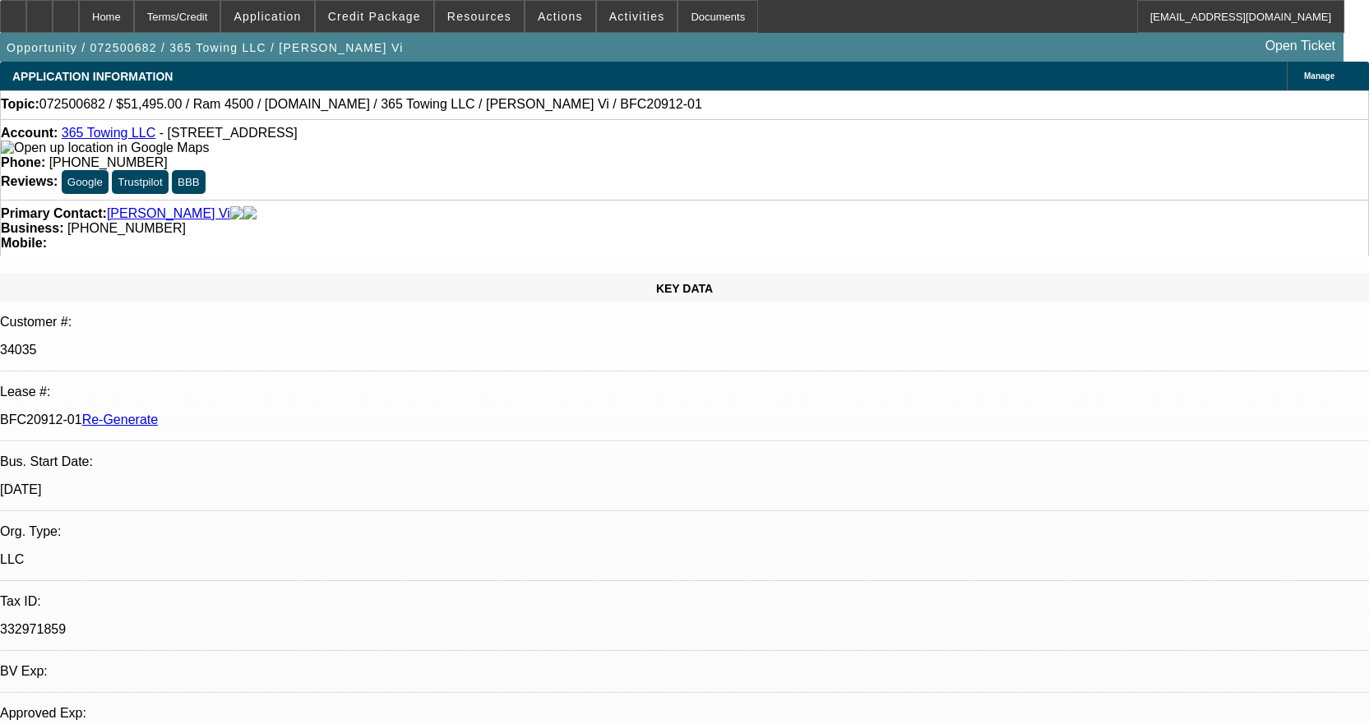
select select "0"
select select "2"
select select "0"
select select "6"
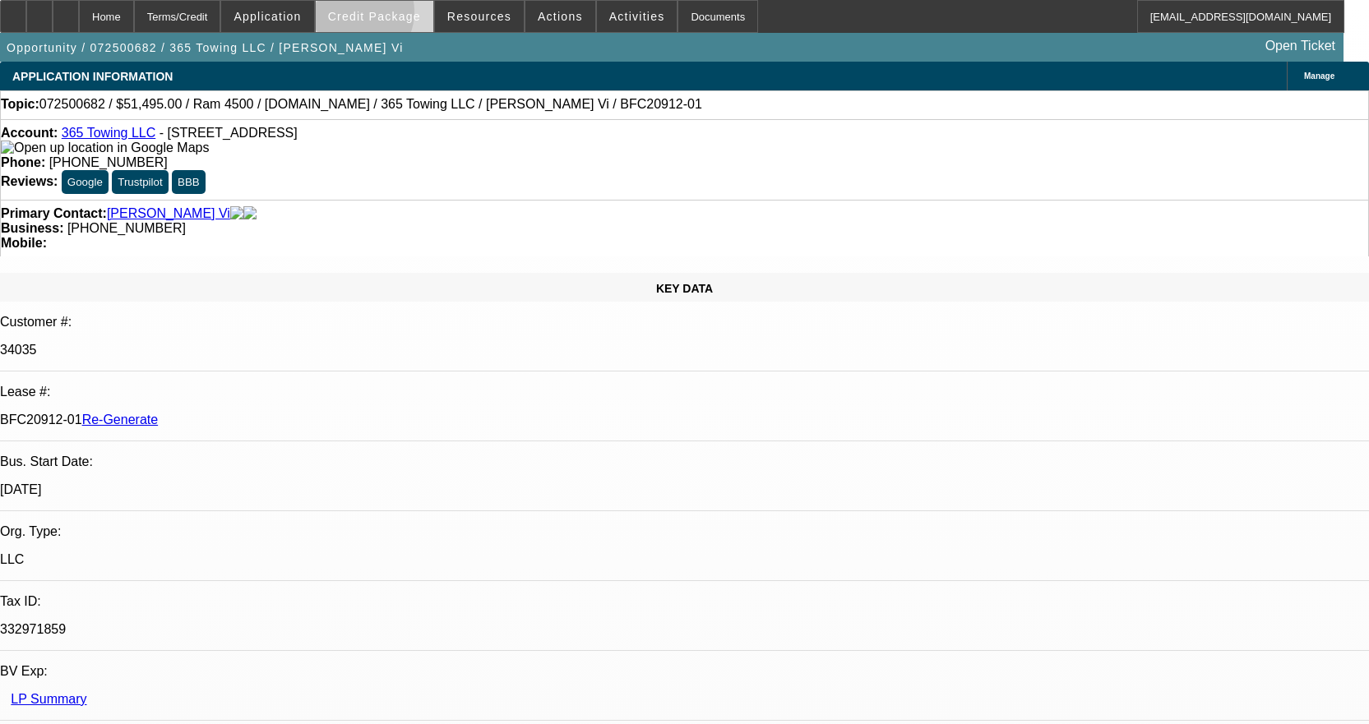
click at [378, 15] on span "Credit Package" at bounding box center [374, 16] width 93 height 13
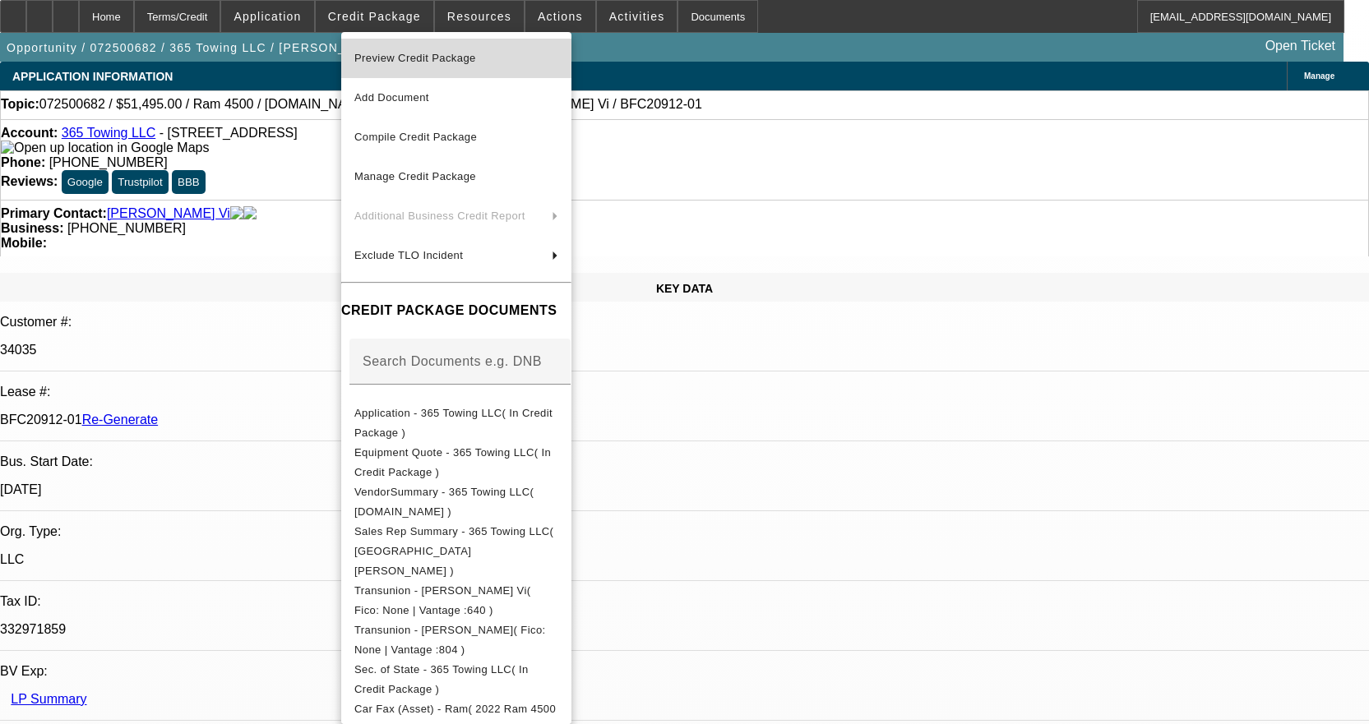
click at [454, 46] on button "Preview Credit Package" at bounding box center [456, 58] width 230 height 39
